Goal: Task Accomplishment & Management: Use online tool/utility

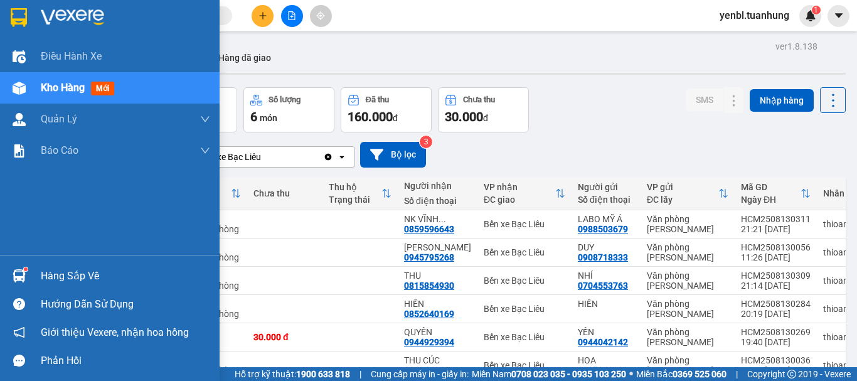
click at [24, 276] on img at bounding box center [19, 275] width 13 height 13
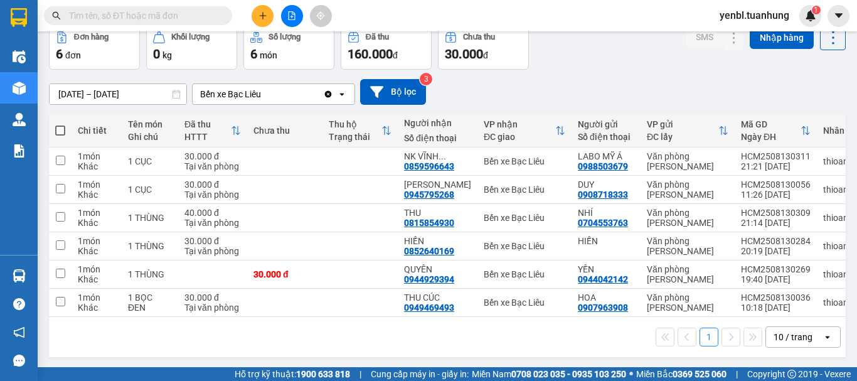
click at [601, 72] on section "Kết quả tìm kiếm ( 0 ) Bộ lọc No Data yenbl.tuanhung 1 Điều hành xe Kho hàng mớ…" at bounding box center [428, 190] width 857 height 381
click at [729, 163] on icon at bounding box center [733, 161] width 9 height 9
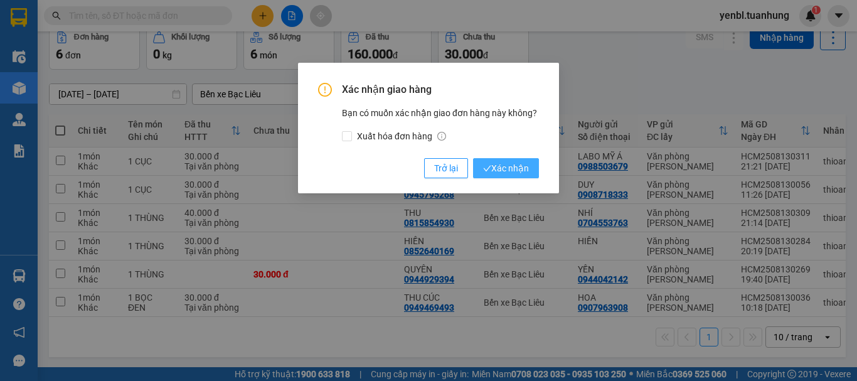
click at [500, 167] on span "Xác nhận" at bounding box center [506, 168] width 46 height 14
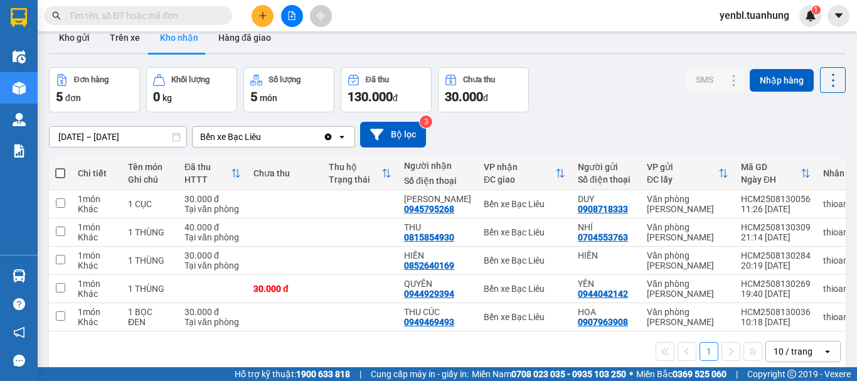
scroll to position [0, 0]
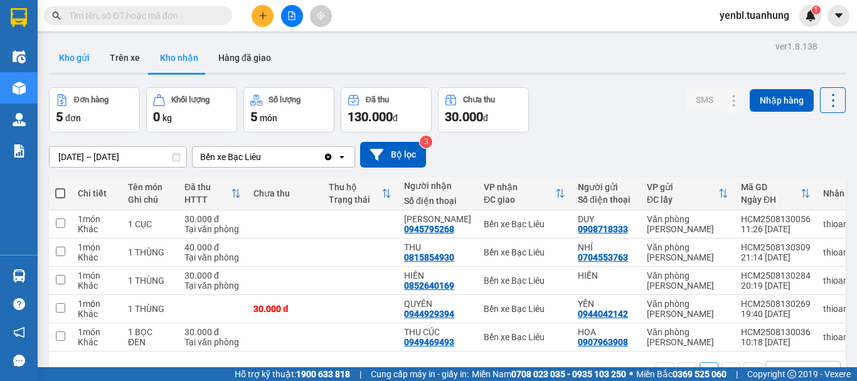
click at [83, 64] on button "Kho gửi" at bounding box center [74, 58] width 51 height 30
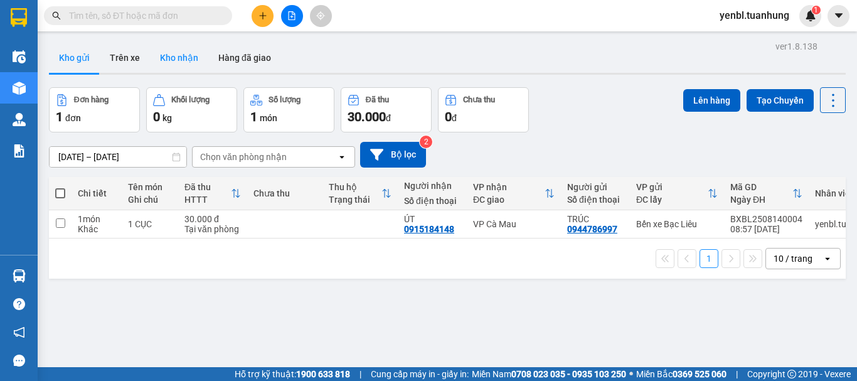
click at [170, 58] on button "Kho nhận" at bounding box center [179, 58] width 58 height 30
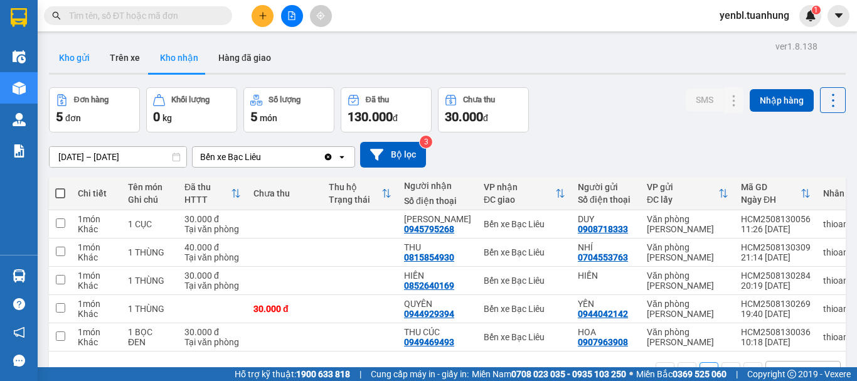
click at [80, 60] on button "Kho gửi" at bounding box center [74, 58] width 51 height 30
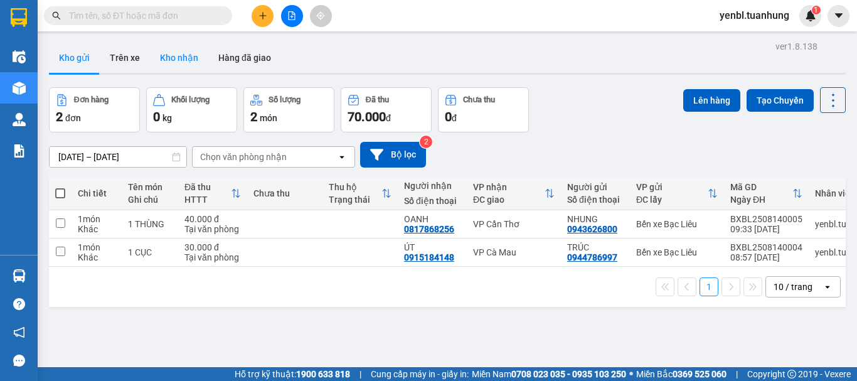
click at [167, 53] on button "Kho nhận" at bounding box center [179, 58] width 58 height 30
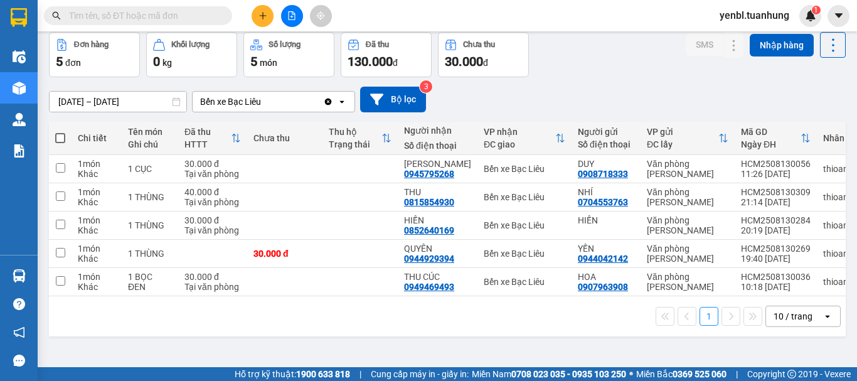
scroll to position [58, 0]
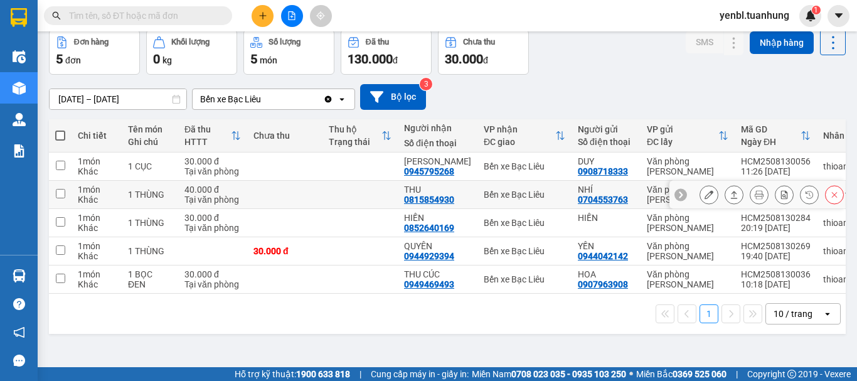
click at [729, 194] on button at bounding box center [734, 195] width 18 height 22
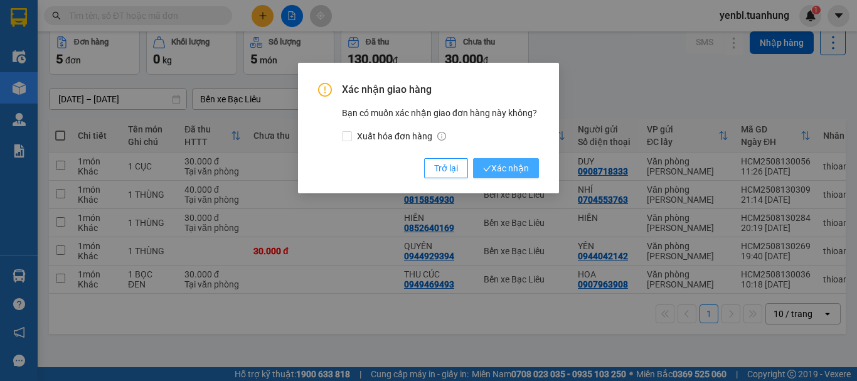
click at [499, 168] on span "Xác nhận" at bounding box center [506, 168] width 46 height 14
